Goal: Information Seeking & Learning: Find specific fact

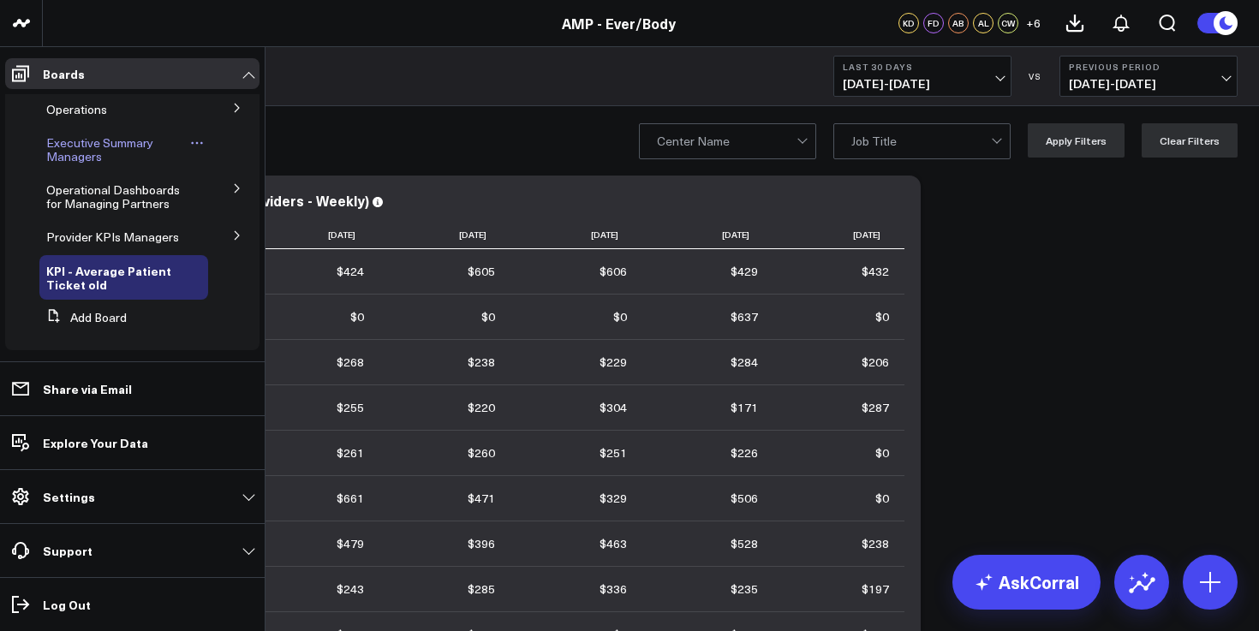
click at [74, 150] on span "Executive Summary Managers" at bounding box center [99, 149] width 107 height 30
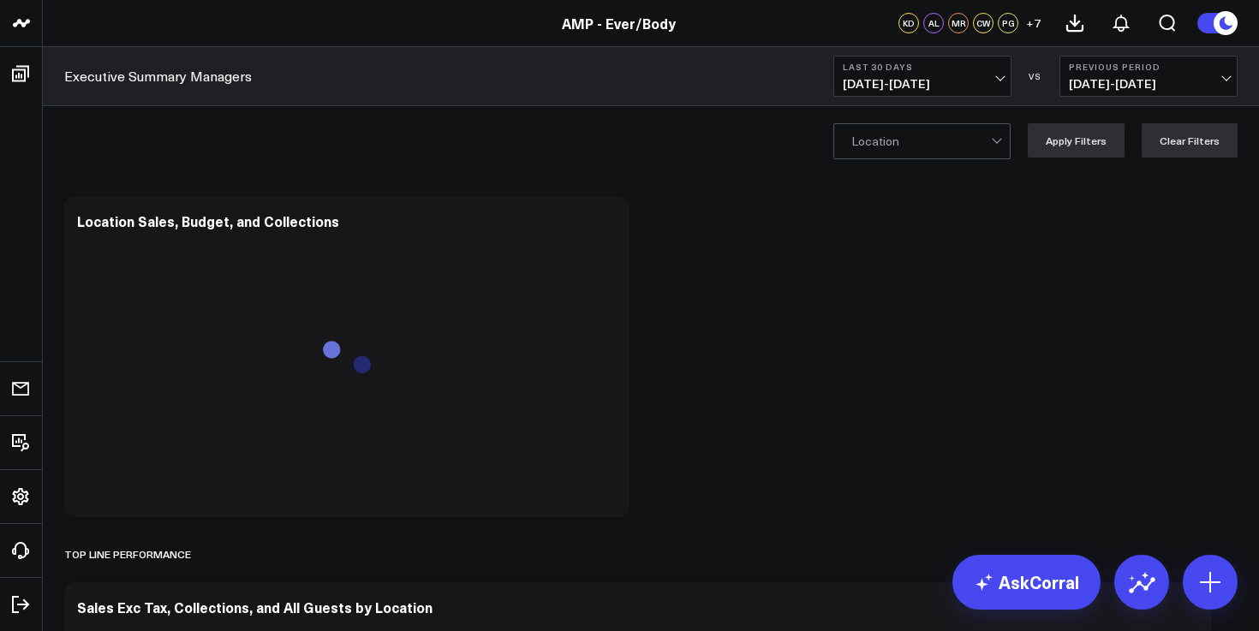
click at [965, 79] on span "[DATE] - [DATE]" at bounding box center [922, 84] width 159 height 14
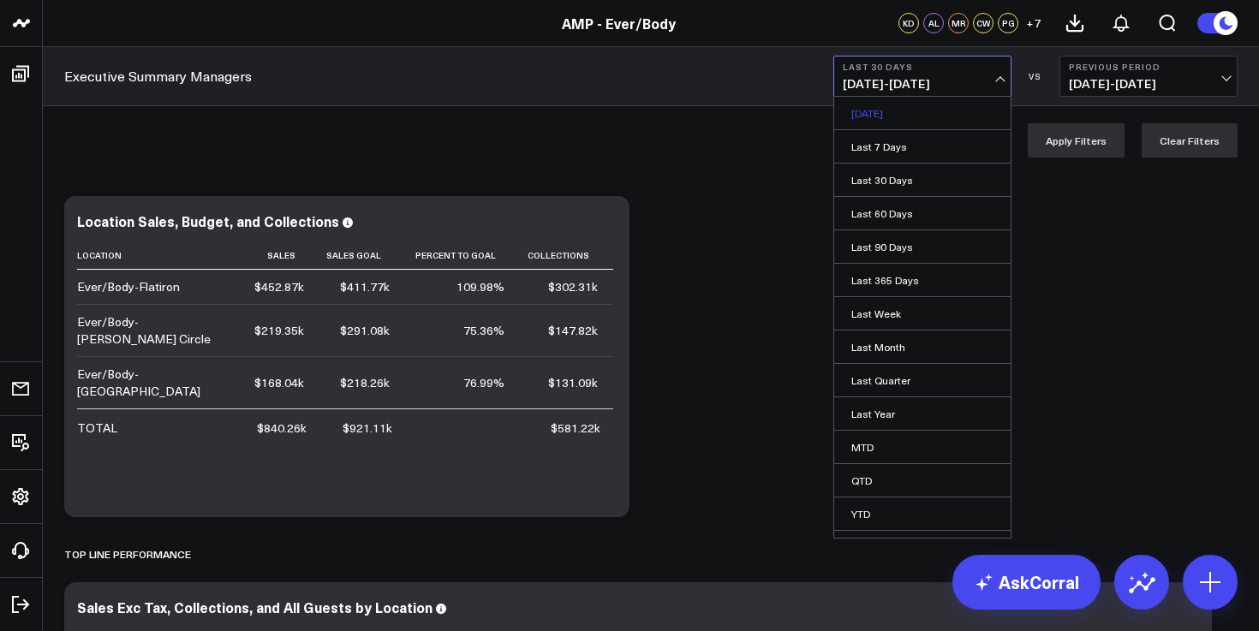
click at [922, 111] on link "[DATE]" at bounding box center [922, 113] width 176 height 33
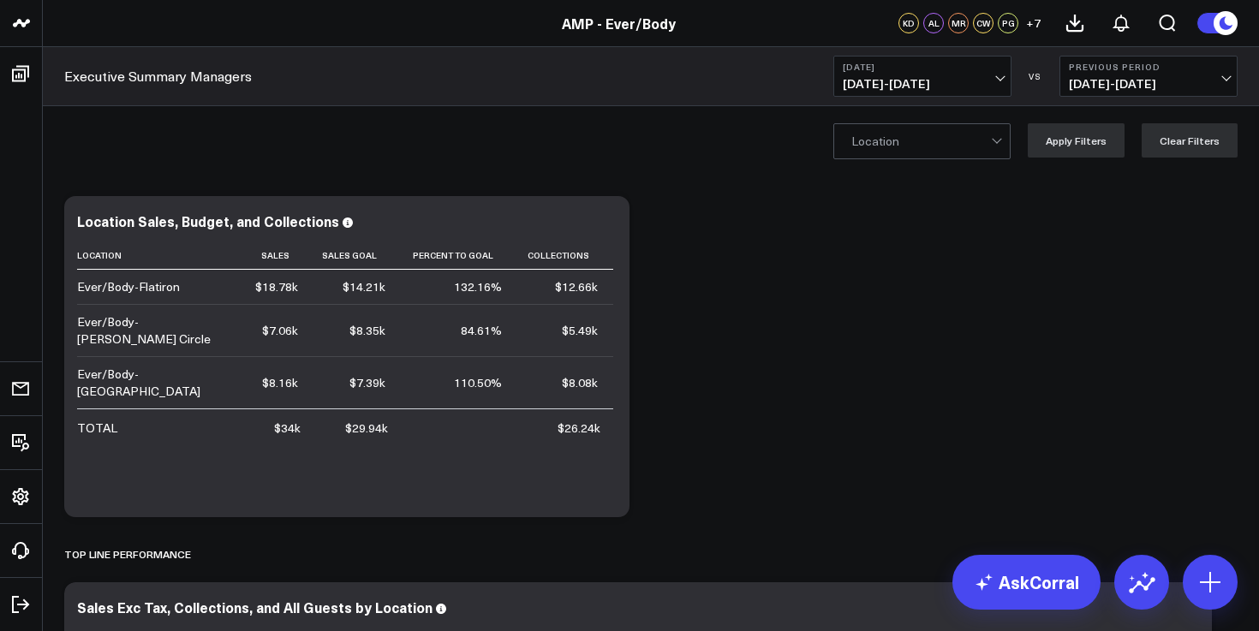
click at [946, 63] on b "[DATE]" at bounding box center [922, 67] width 159 height 10
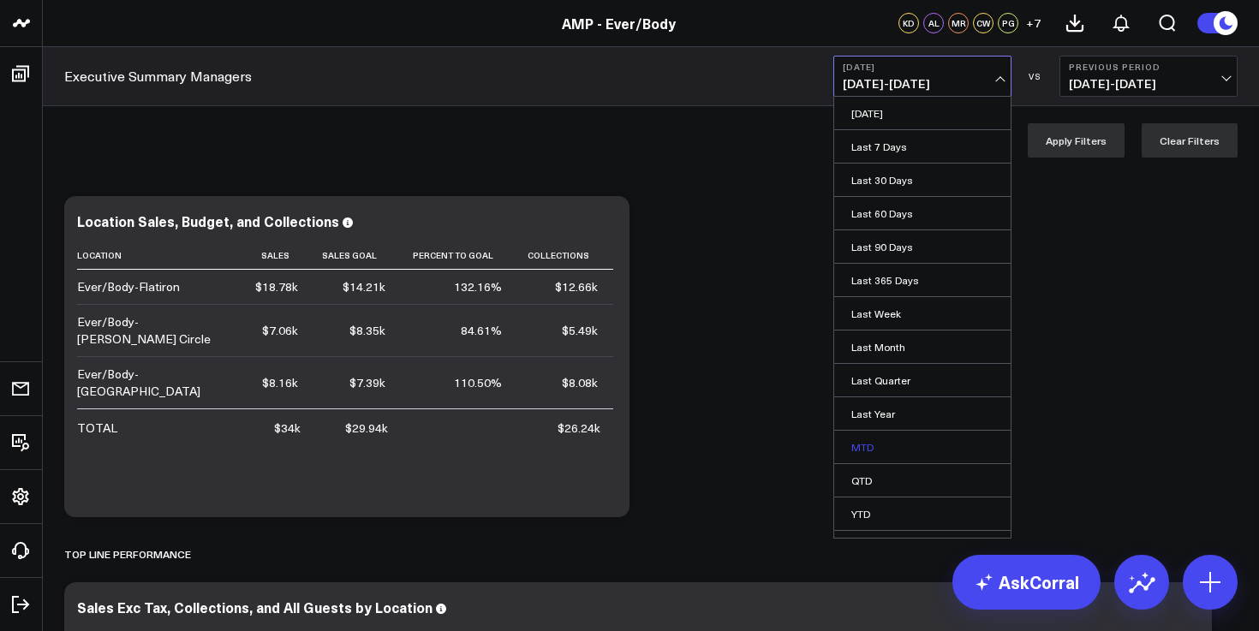
click at [907, 452] on link "MTD" at bounding box center [922, 447] width 176 height 33
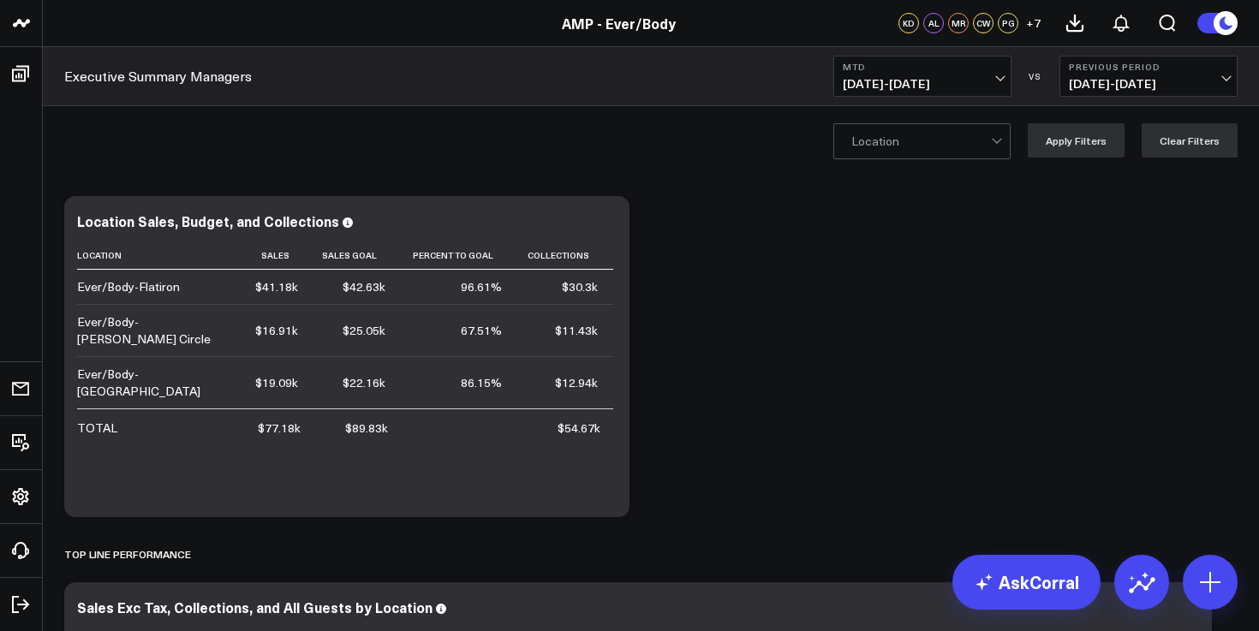
click at [908, 83] on span "[DATE] - [DATE]" at bounding box center [922, 84] width 159 height 14
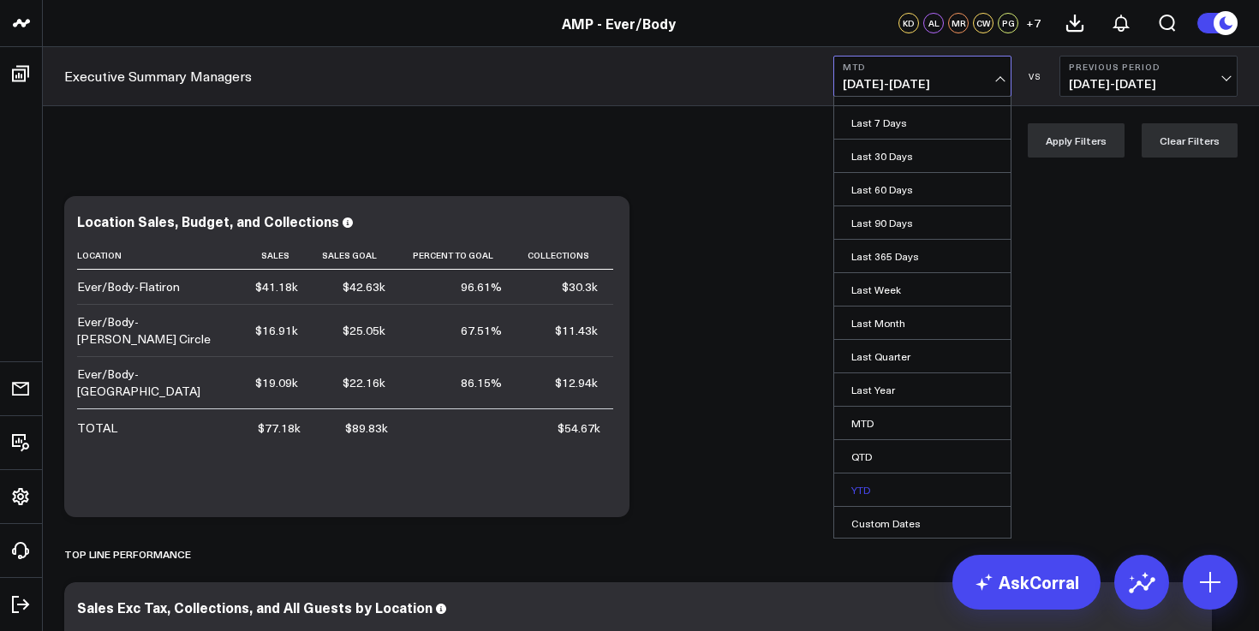
scroll to position [26, 0]
click at [917, 515] on link "Custom Dates" at bounding box center [922, 521] width 176 height 33
select select "8"
select select "2025"
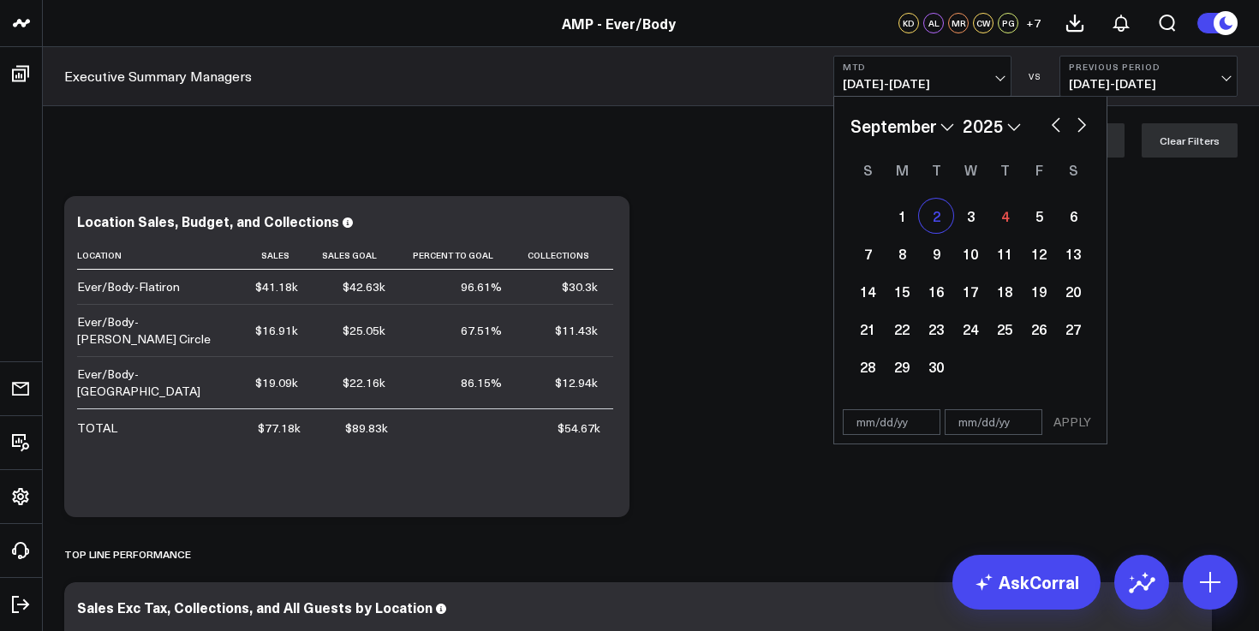
click at [946, 223] on div "2" at bounding box center [936, 216] width 34 height 34
type input "[DATE]"
select select "8"
select select "2025"
click at [948, 206] on div "2" at bounding box center [936, 216] width 34 height 34
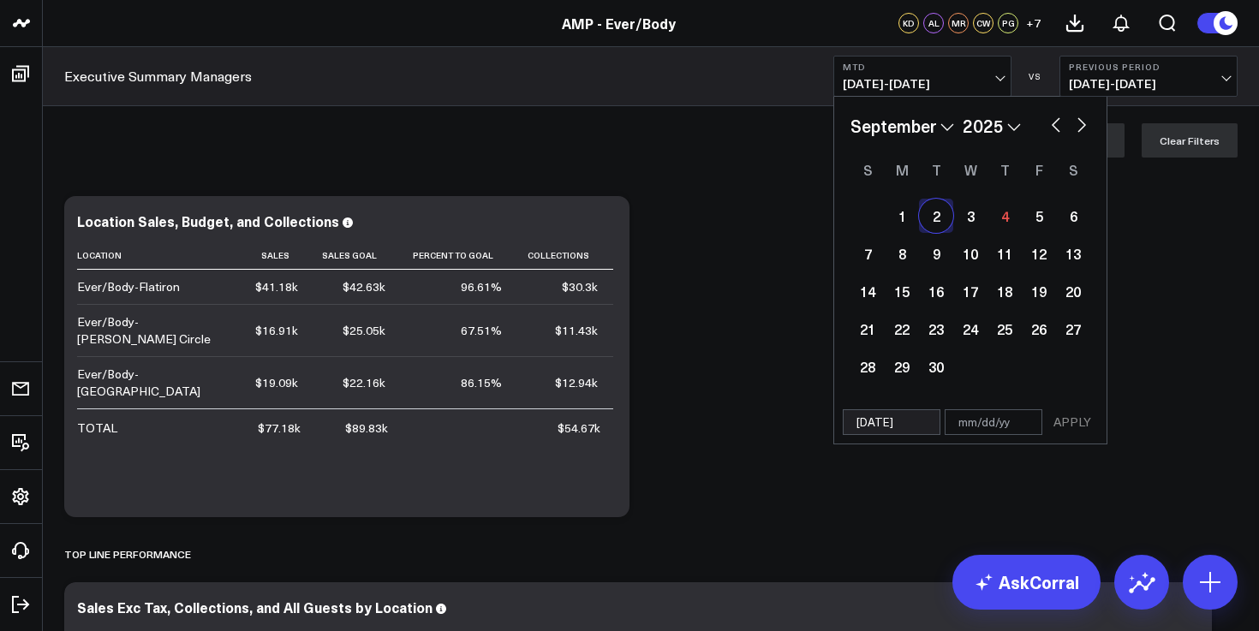
type input "[DATE]"
select select "8"
select select "2025"
click at [1072, 411] on button "APPLY" at bounding box center [1072, 422] width 51 height 26
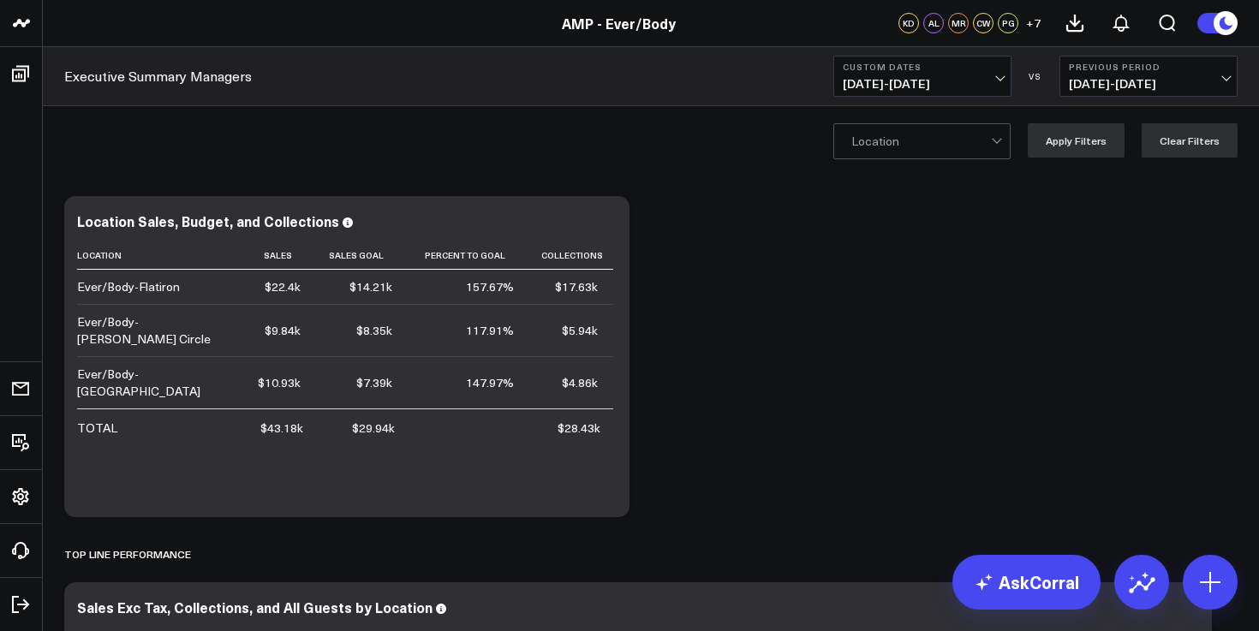
click at [936, 82] on span "[DATE] - [DATE]" at bounding box center [922, 84] width 159 height 14
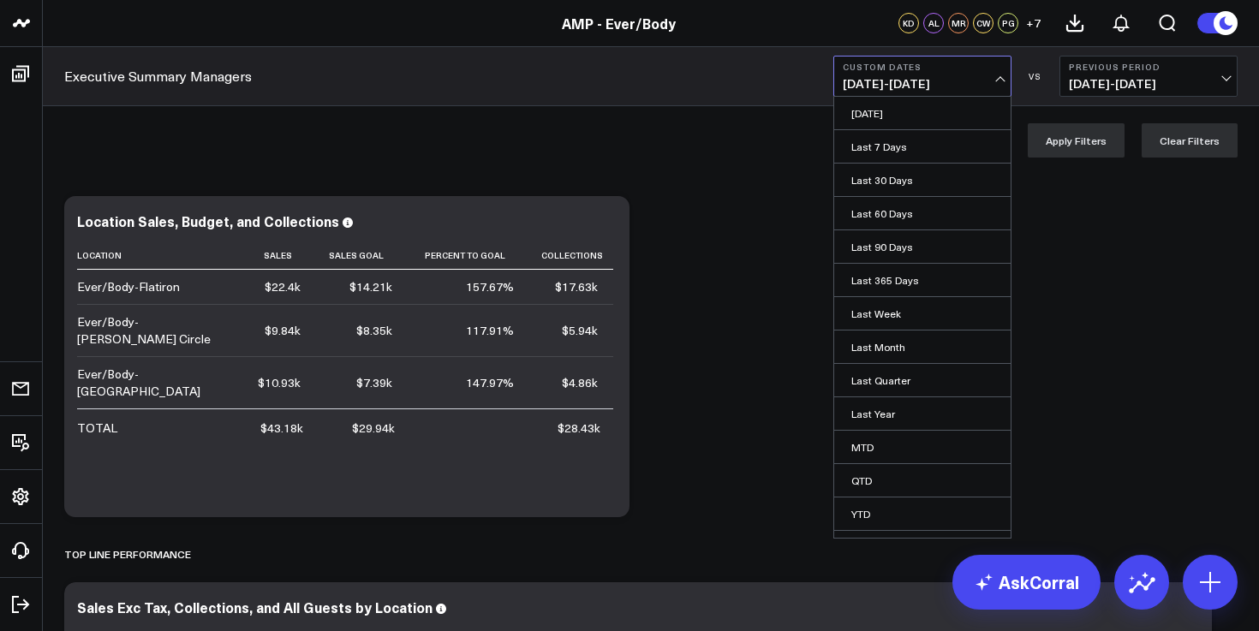
click at [912, 83] on span "[DATE] - [DATE]" at bounding box center [922, 84] width 159 height 14
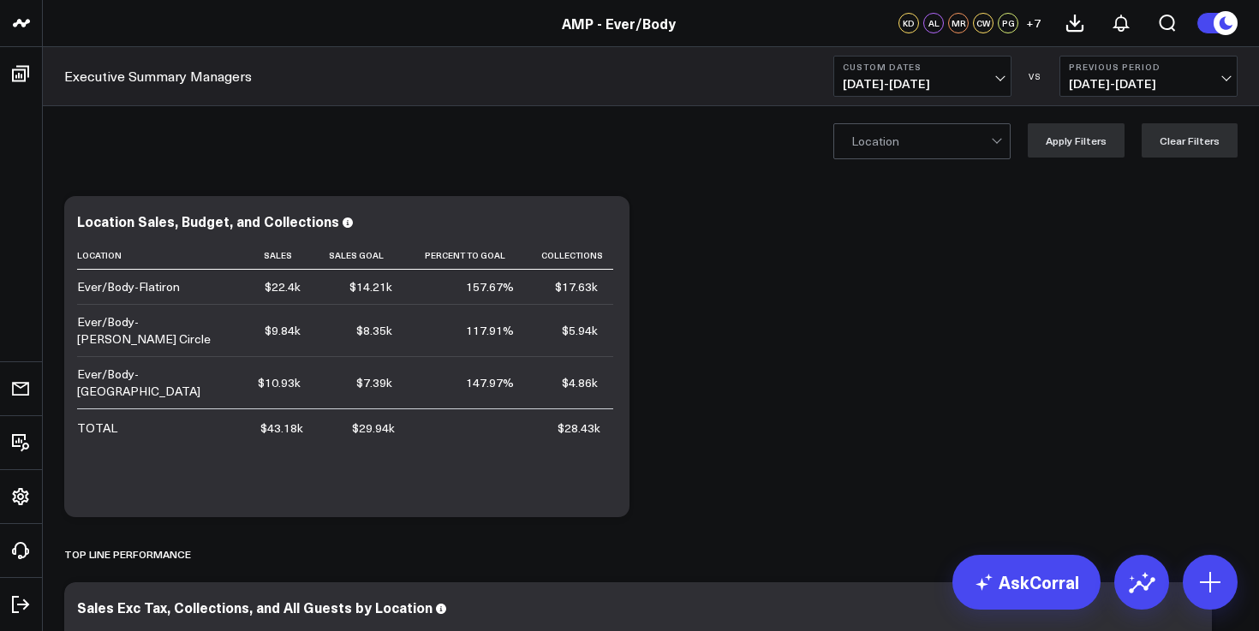
click at [912, 87] on span "[DATE] - [DATE]" at bounding box center [922, 84] width 159 height 14
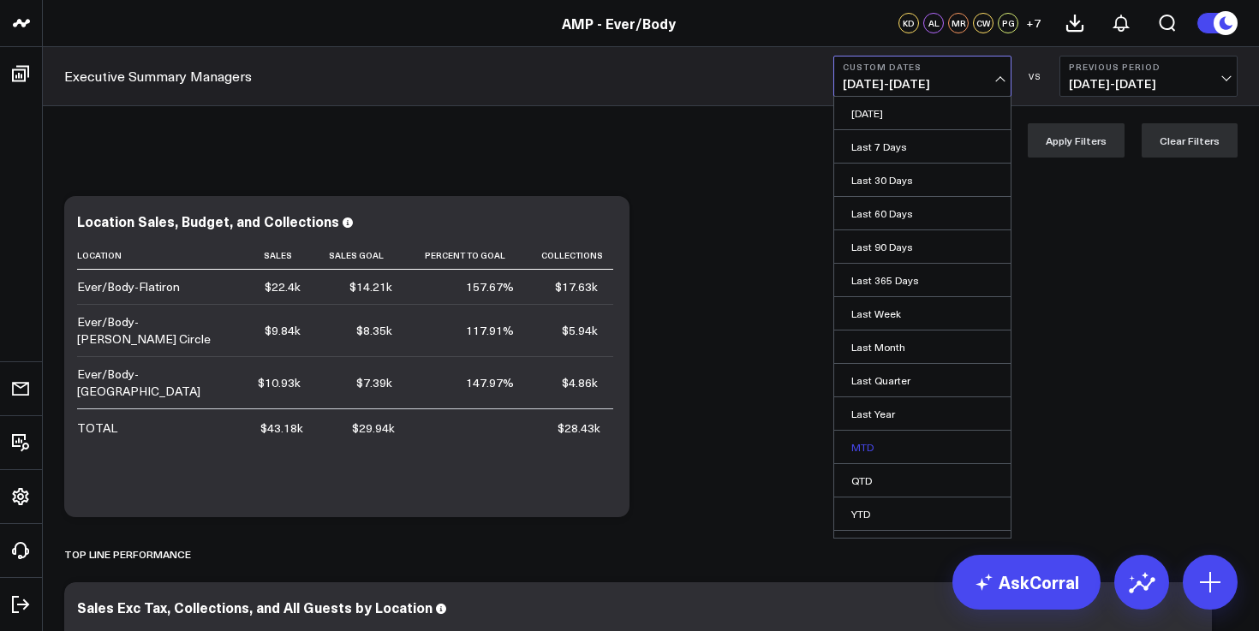
click at [883, 450] on link "MTD" at bounding box center [922, 447] width 176 height 33
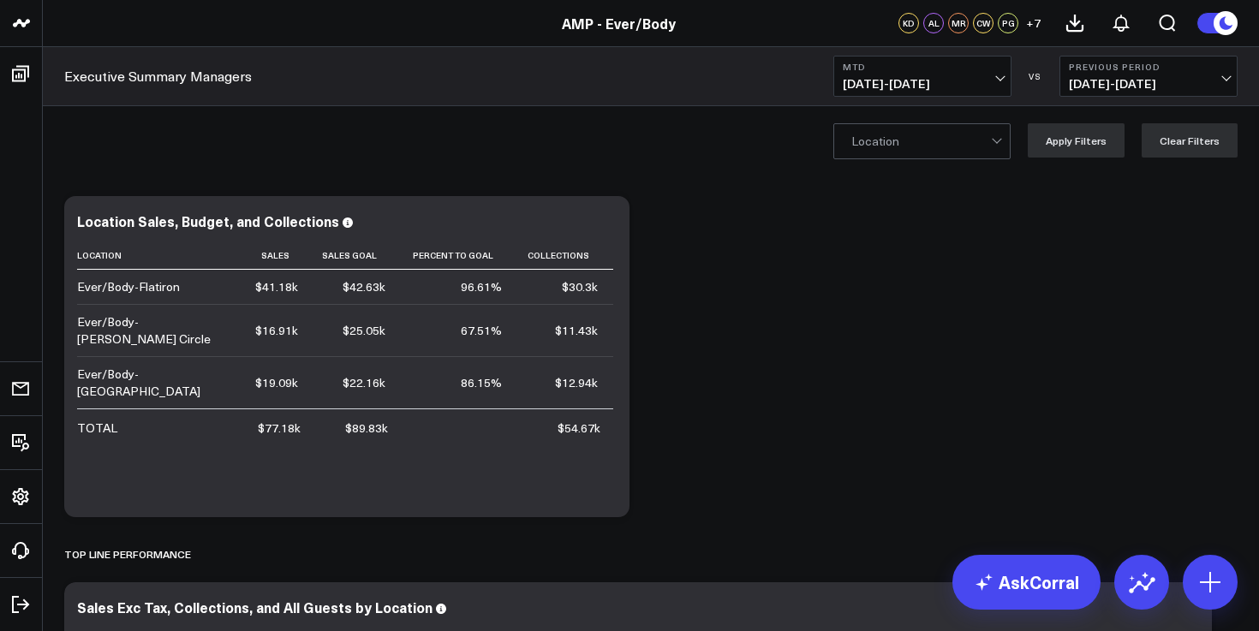
click at [1109, 580] on div "AskCorral" at bounding box center [1094, 582] width 285 height 55
click at [1125, 577] on button at bounding box center [1141, 582] width 55 height 55
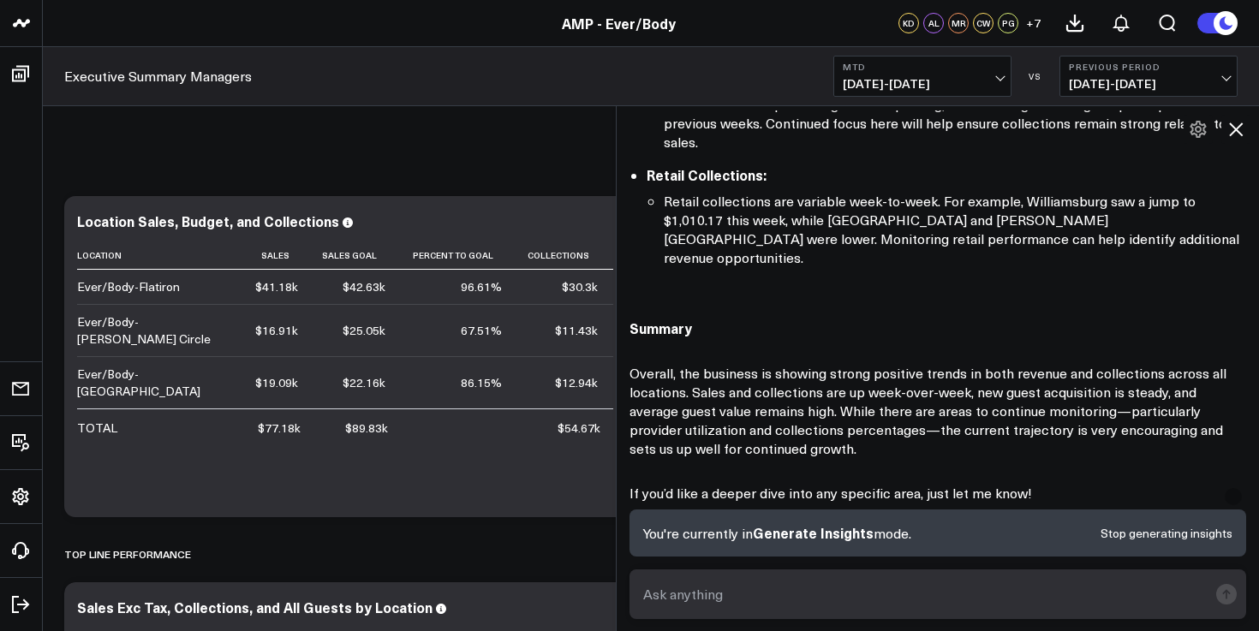
scroll to position [1719, 0]
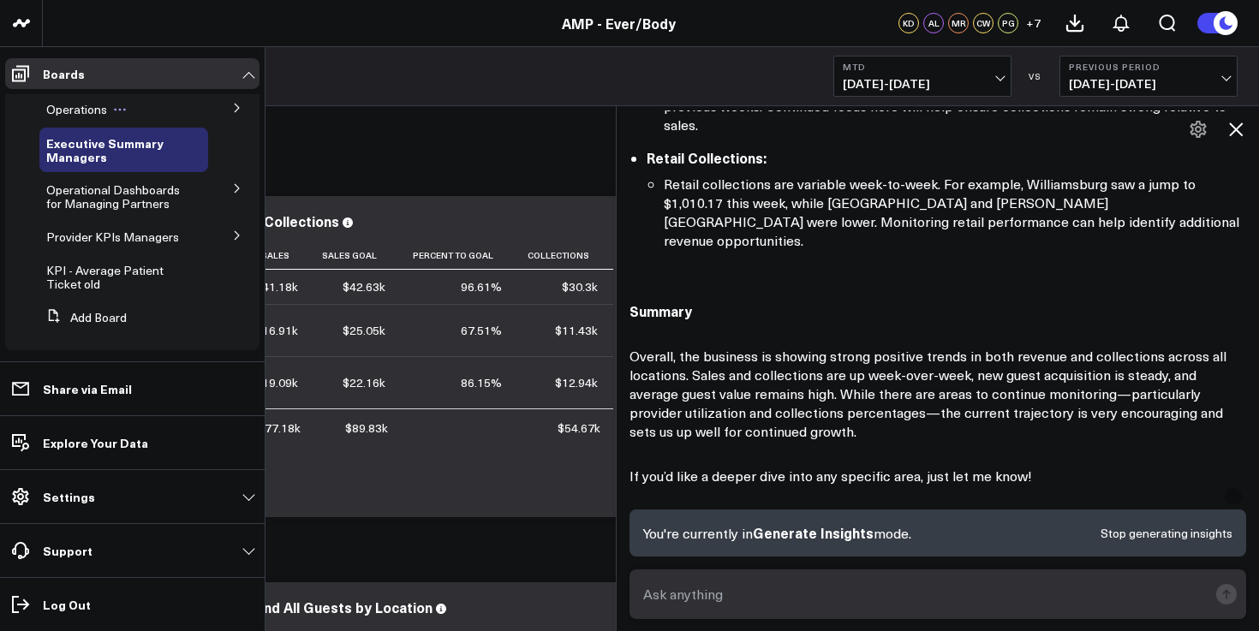
click at [79, 108] on span "Operations" at bounding box center [76, 109] width 61 height 16
click at [79, 116] on span "Operations" at bounding box center [76, 109] width 61 height 16
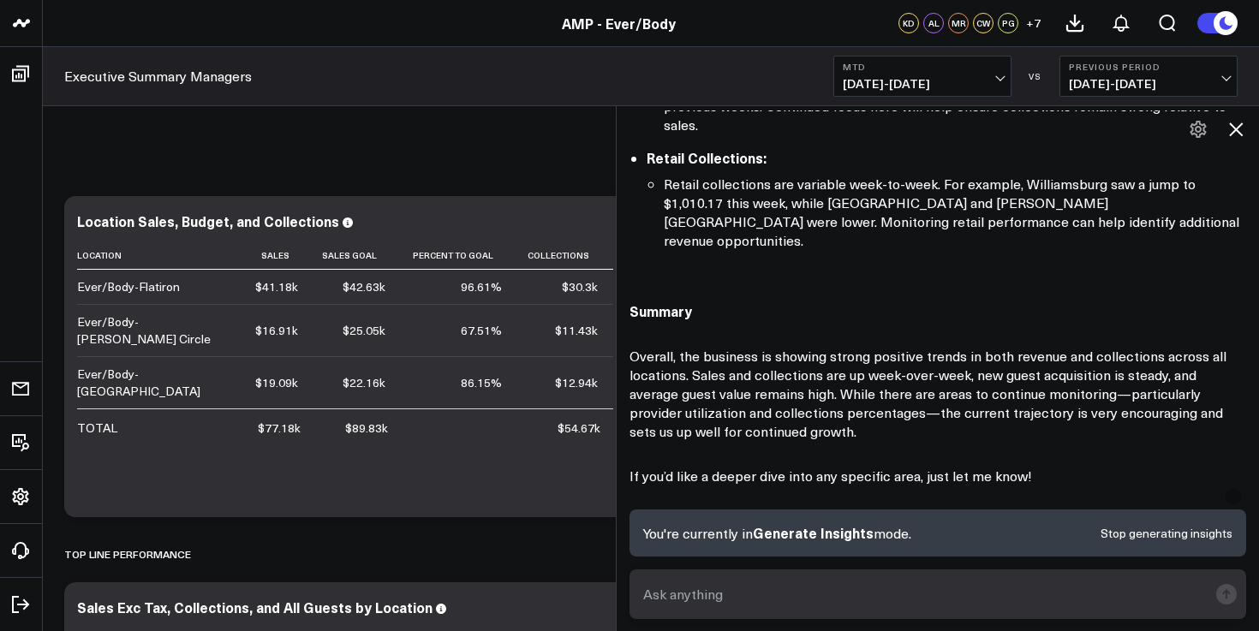
click at [1239, 128] on icon at bounding box center [1236, 129] width 21 height 21
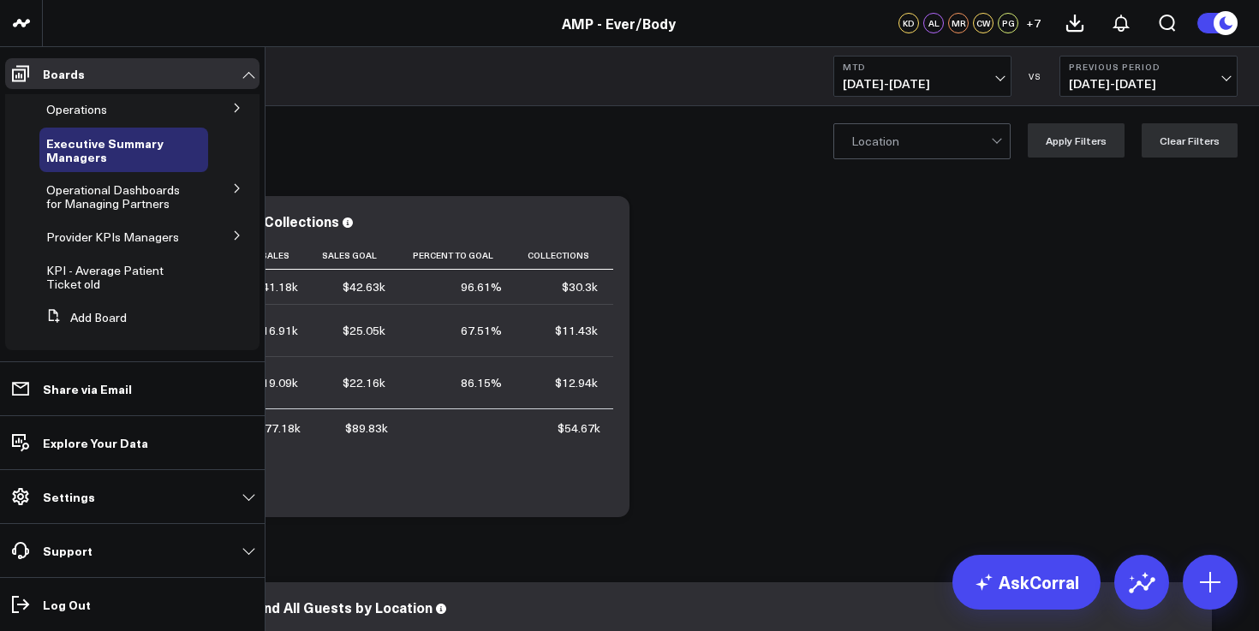
click at [234, 104] on button at bounding box center [237, 107] width 45 height 26
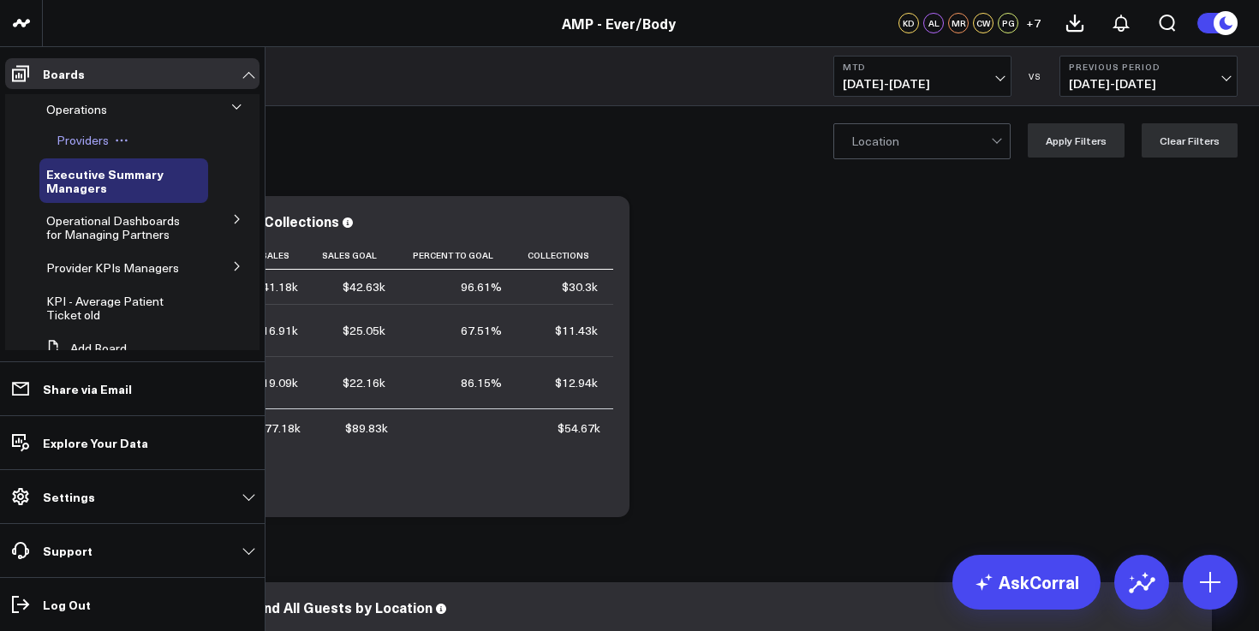
click at [93, 142] on span "Providers" at bounding box center [83, 140] width 52 height 16
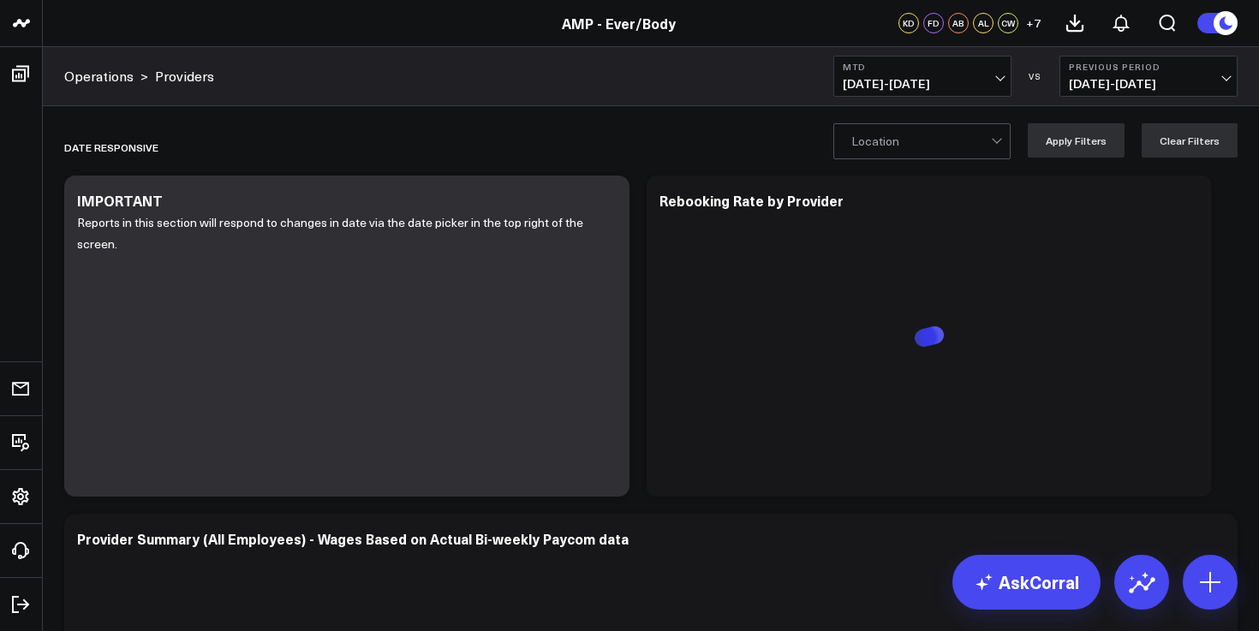
click at [936, 80] on span "[DATE] - [DATE]" at bounding box center [922, 84] width 159 height 14
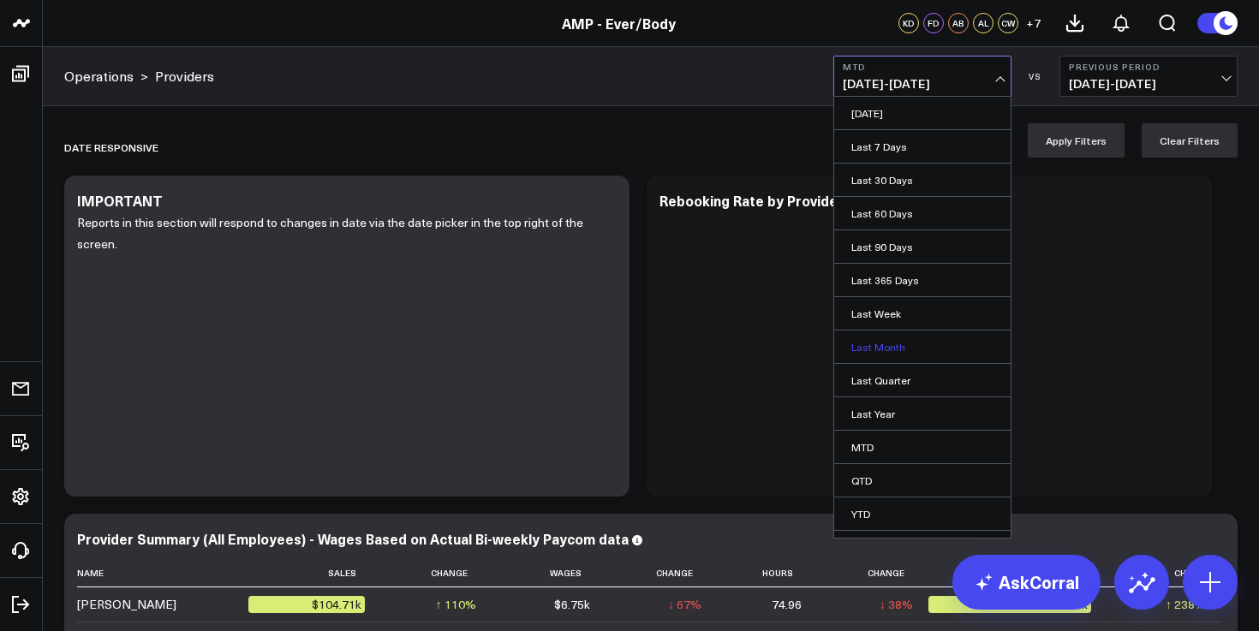
click at [885, 347] on link "Last Month" at bounding box center [922, 347] width 176 height 33
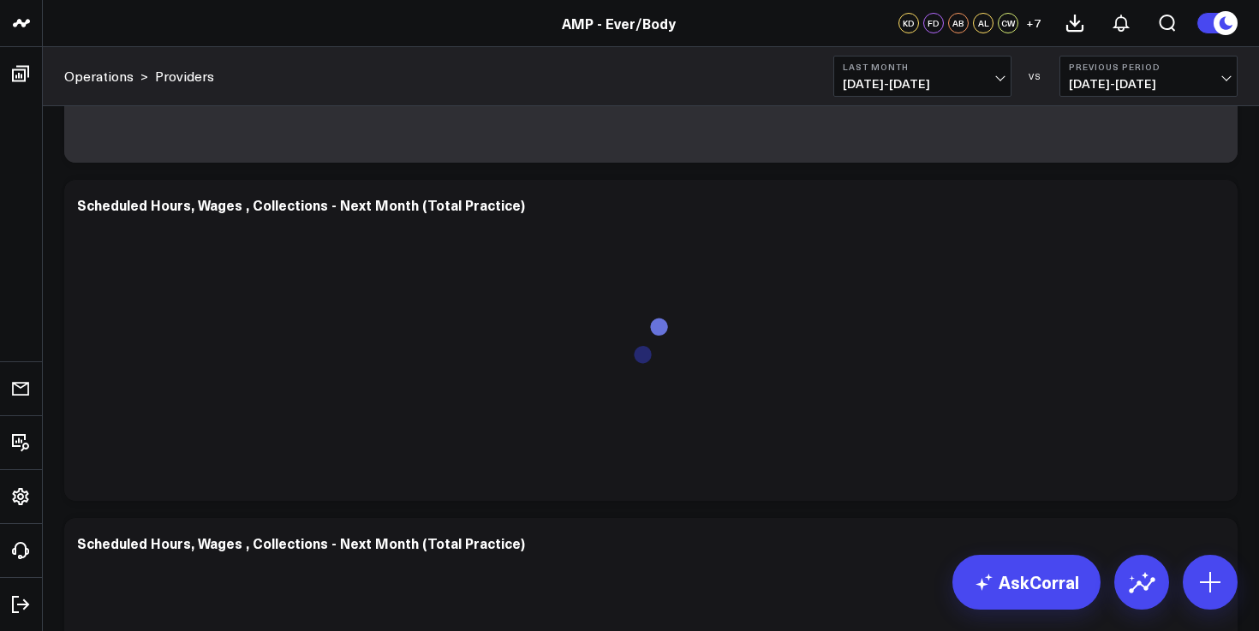
scroll to position [2752, 0]
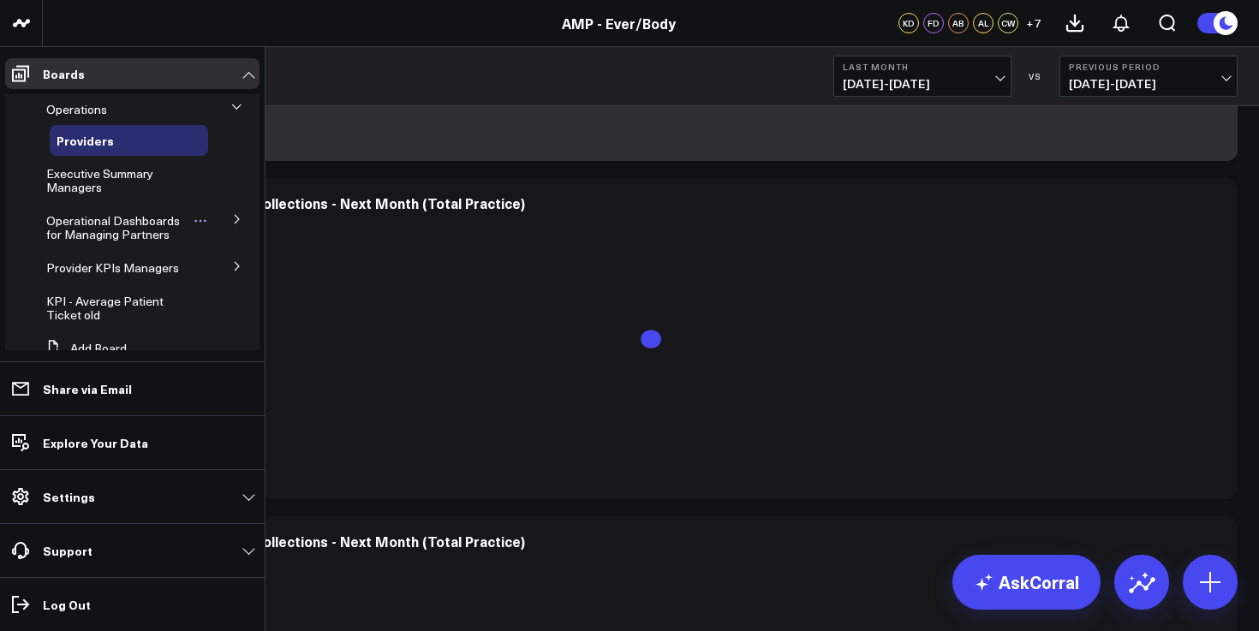
click at [126, 219] on span "Operational Dashboards for Managing Partners" at bounding box center [113, 227] width 134 height 30
click at [141, 231] on span "Operational Dashboards for Managing Partners" at bounding box center [113, 227] width 134 height 30
click at [235, 222] on icon at bounding box center [237, 219] width 4 height 9
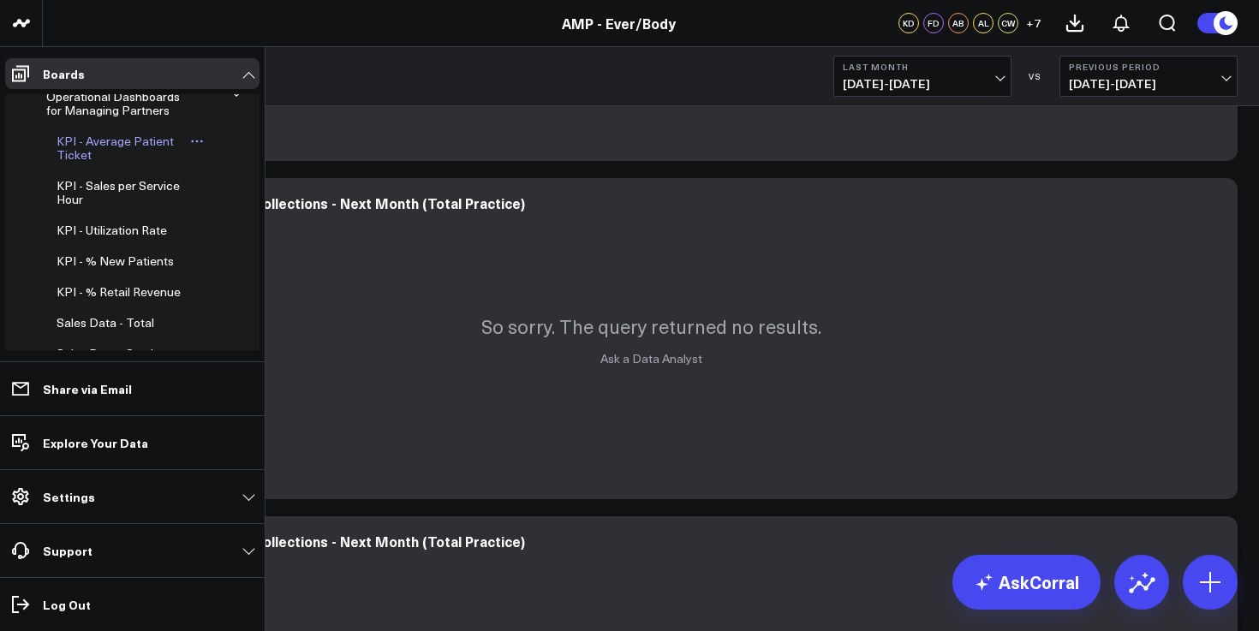
scroll to position [103, 0]
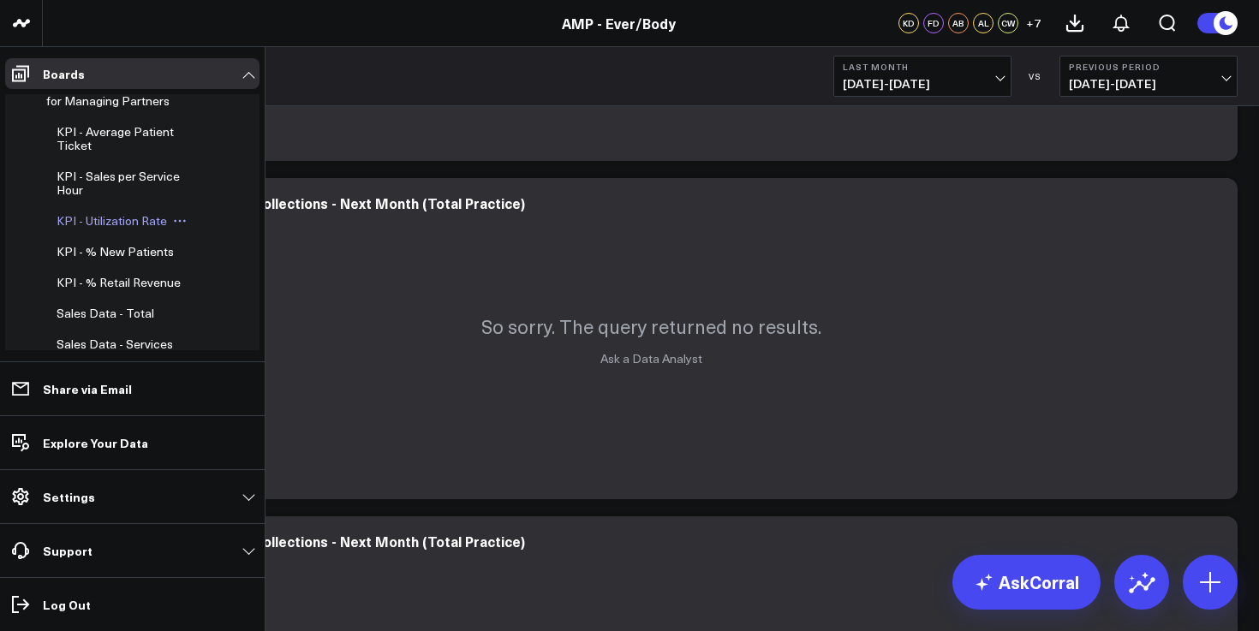
click at [130, 221] on span "KPI - Utilization Rate" at bounding box center [112, 220] width 110 height 16
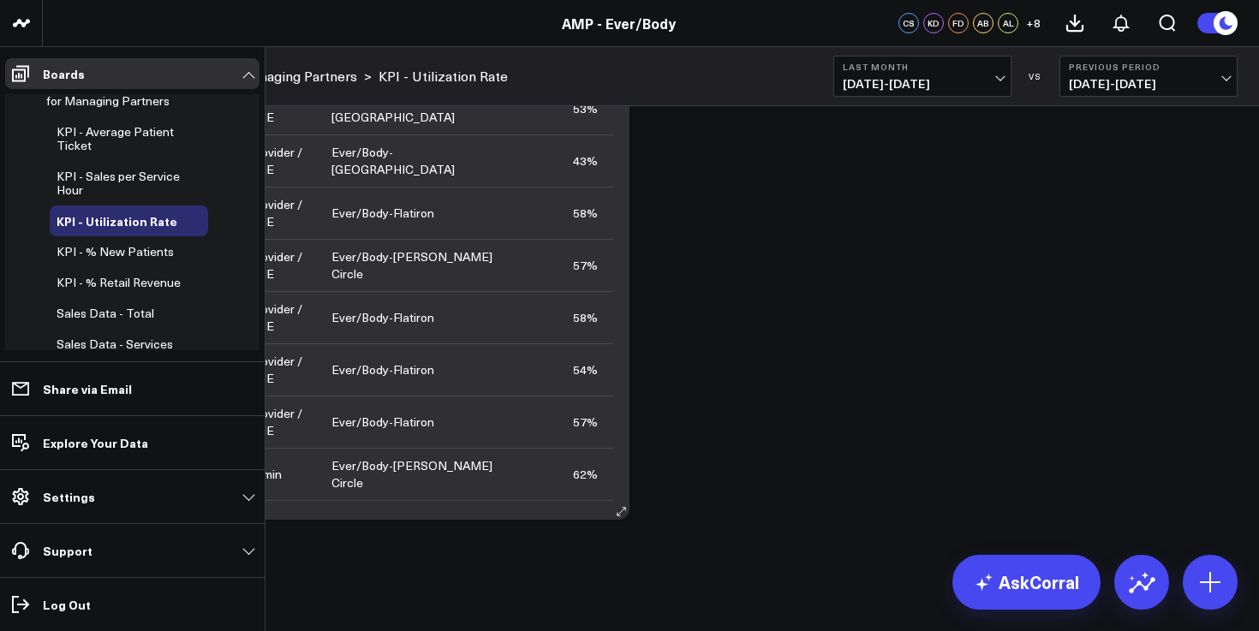
scroll to position [48, 0]
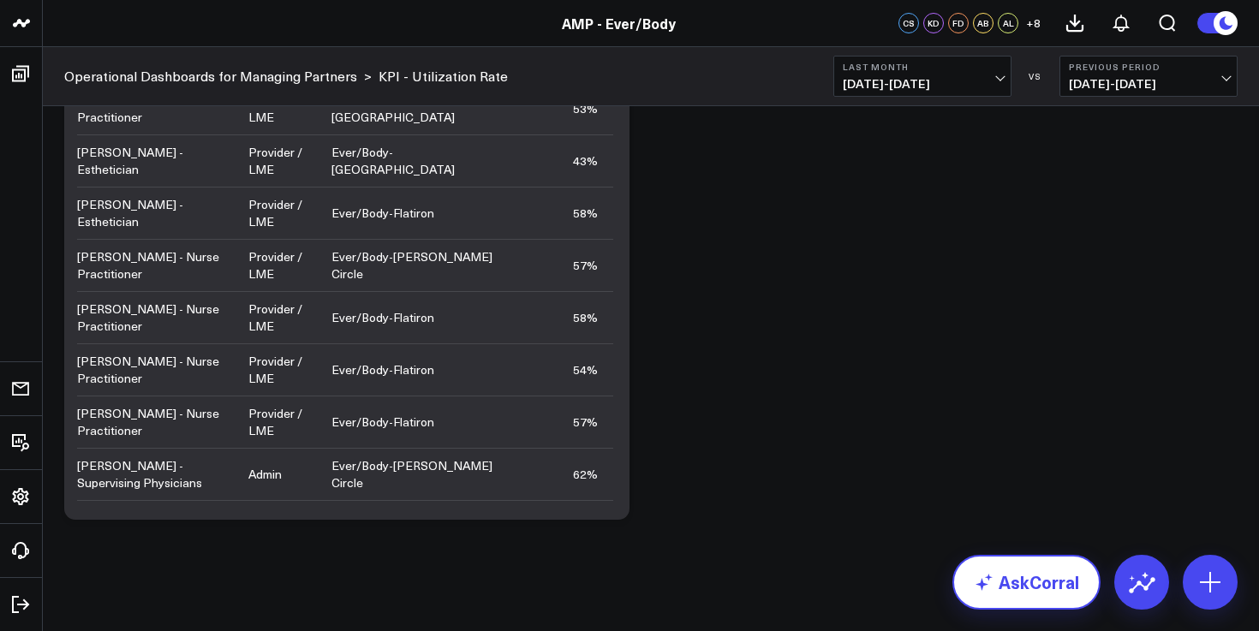
click at [996, 569] on link "AskCorral" at bounding box center [1026, 582] width 148 height 55
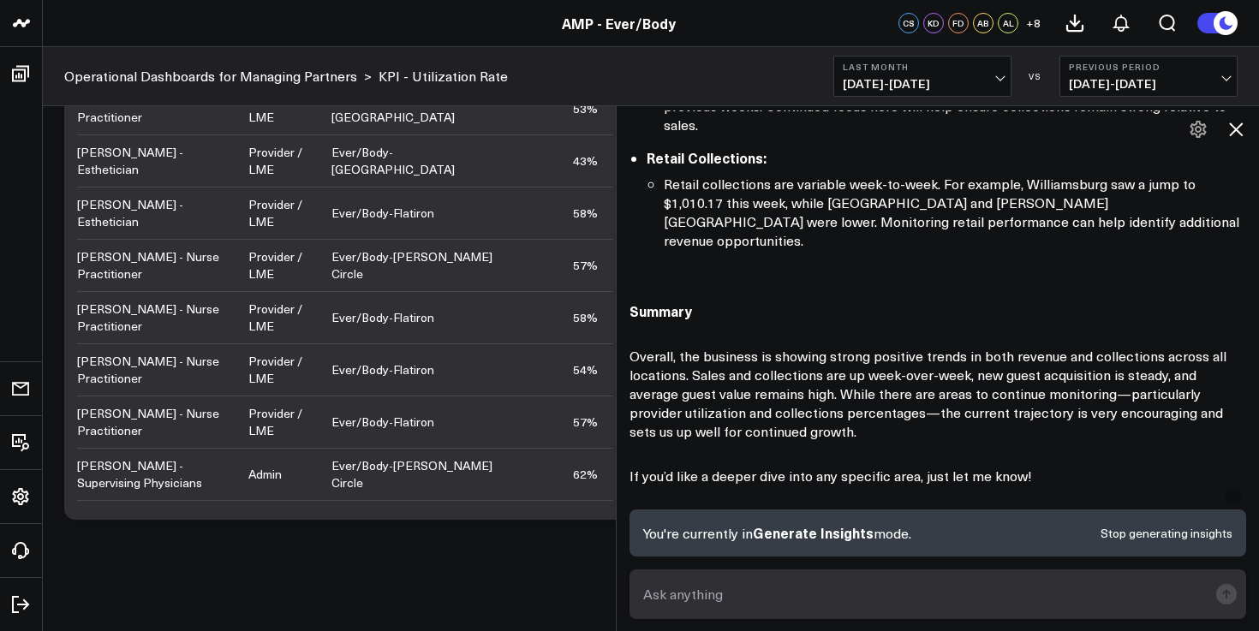
click at [917, 590] on textarea at bounding box center [923, 594] width 569 height 31
click at [829, 589] on textarea at bounding box center [923, 594] width 569 height 31
type textarea "How many clients did [PERSON_NAME] see in July vs August?"
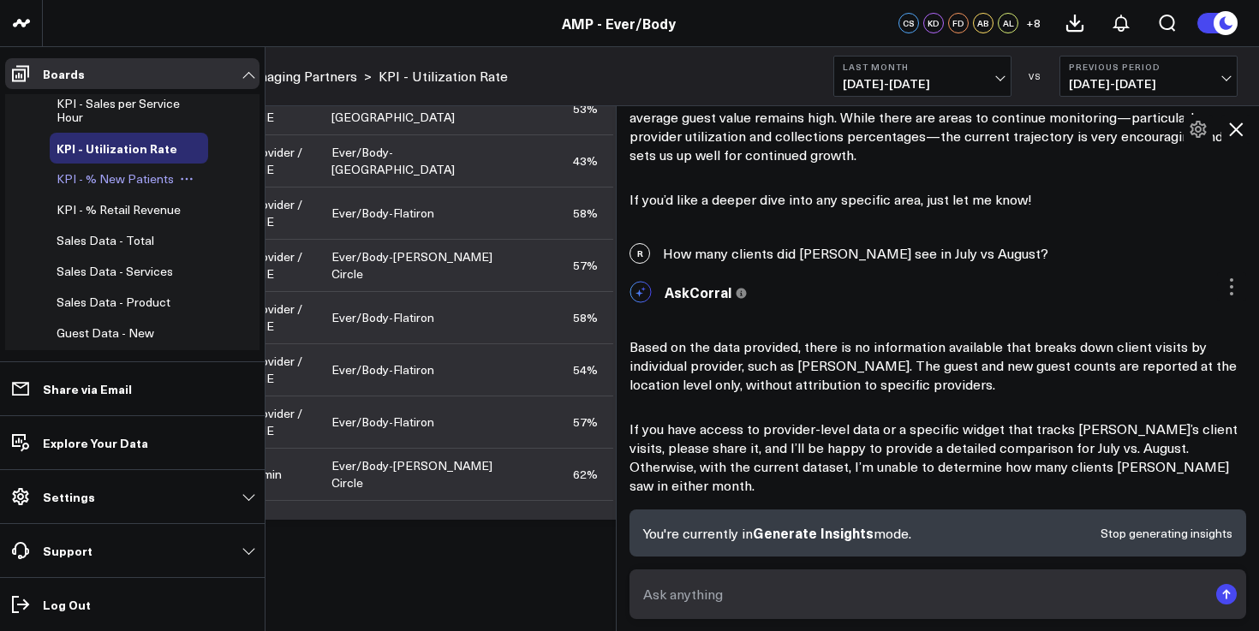
scroll to position [176, 0]
click at [99, 179] on span "KPI - % New Patients" at bounding box center [115, 178] width 117 height 16
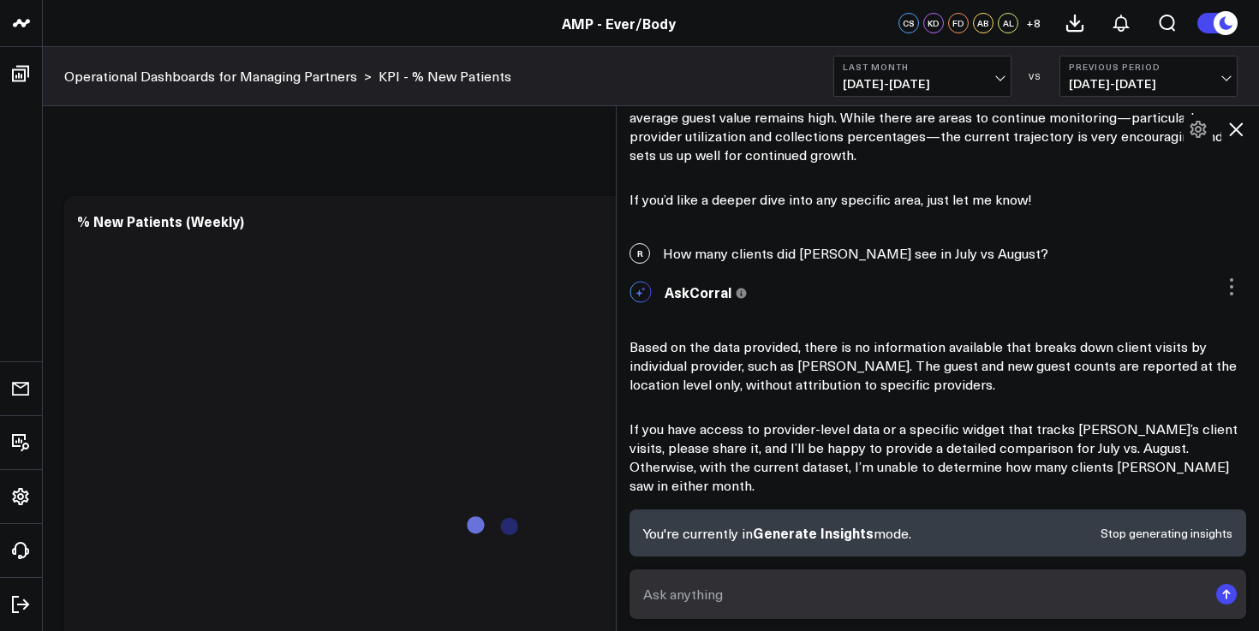
click at [1242, 128] on icon at bounding box center [1236, 129] width 21 height 21
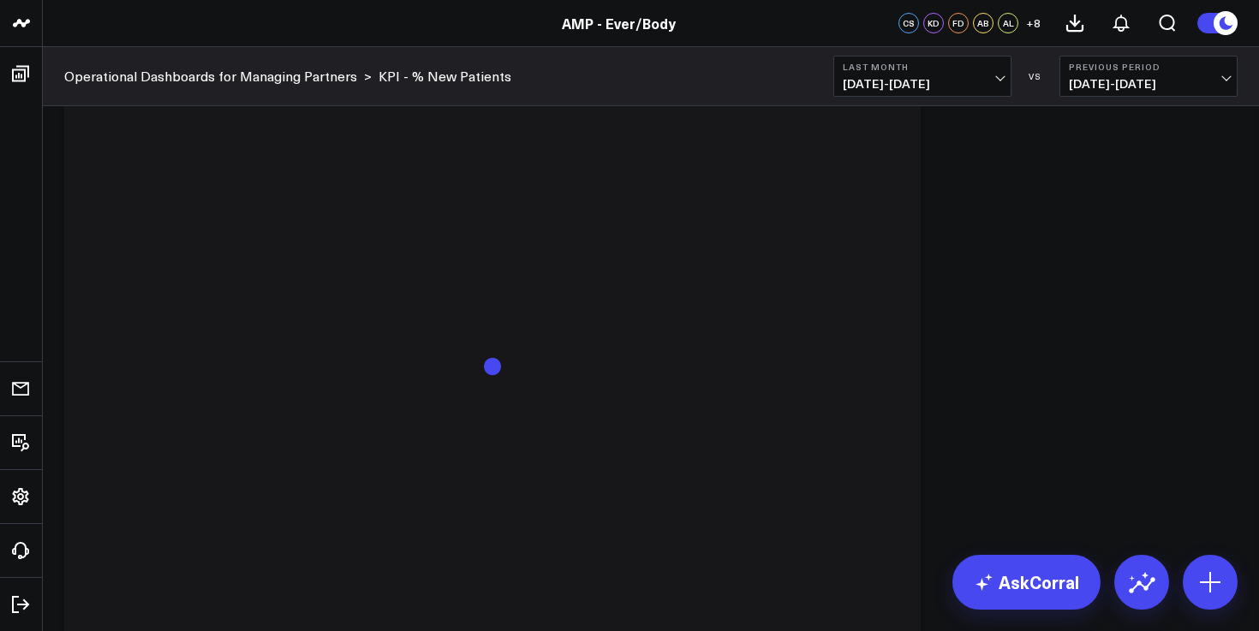
scroll to position [163, 0]
